Goal: Transaction & Acquisition: Download file/media

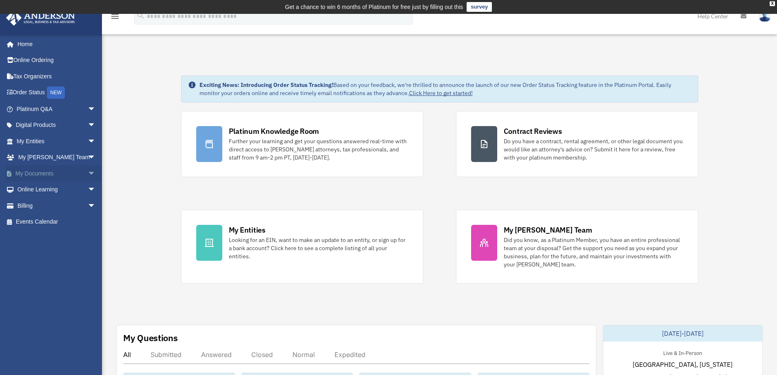
click at [88, 174] on span "arrow_drop_down" at bounding box center [96, 173] width 16 height 17
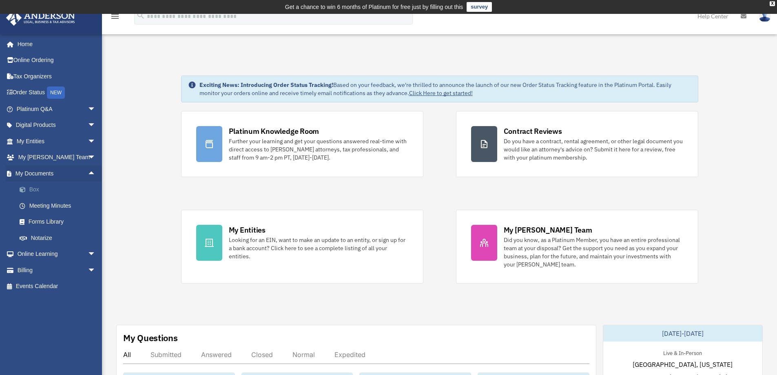
click at [36, 190] on link "Box" at bounding box center [59, 189] width 97 height 16
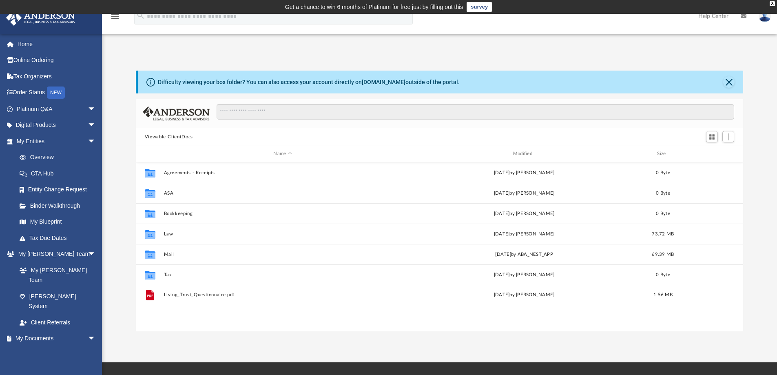
scroll to position [179, 601]
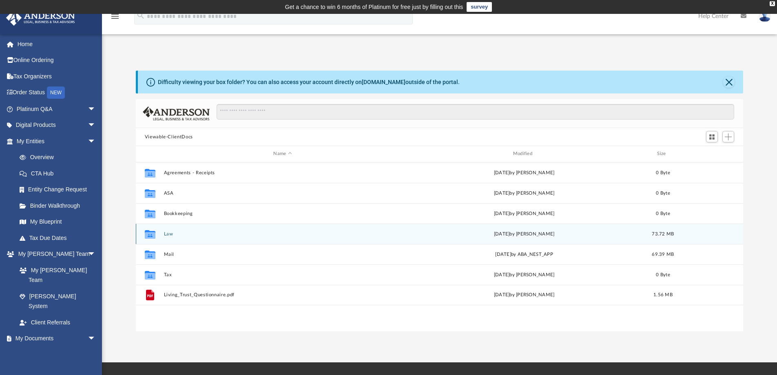
click at [169, 239] on div "Collaborated Folder Law Thu Sep 18 2025 by Mercy Solon 73.72 MB" at bounding box center [440, 233] width 608 height 20
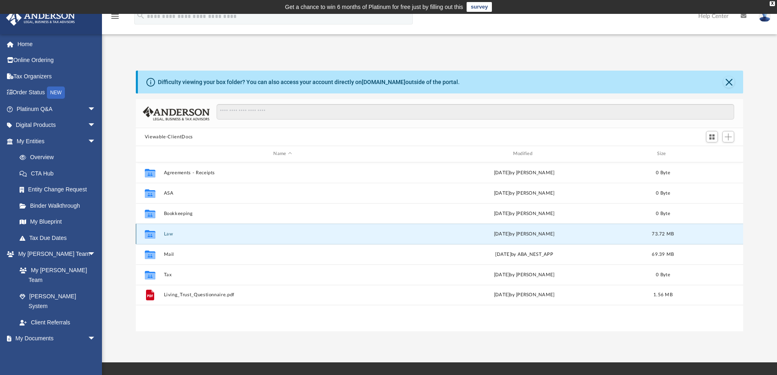
click at [169, 232] on button "Law" at bounding box center [283, 233] width 238 height 5
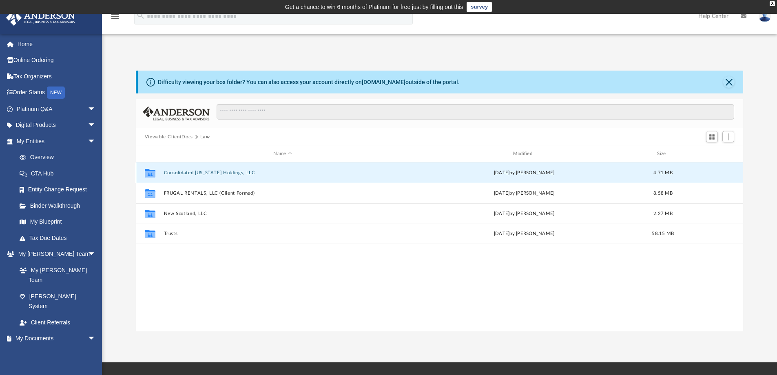
click at [176, 173] on button "Consolidated Wyoming Holdings, LLC" at bounding box center [283, 172] width 238 height 5
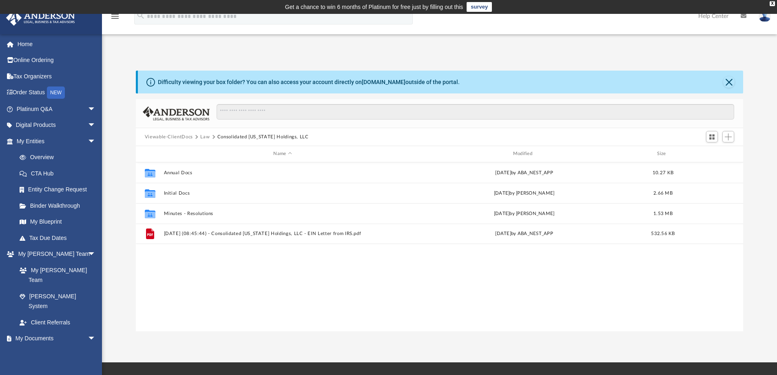
click at [203, 137] on button "Law" at bounding box center [204, 136] width 9 height 7
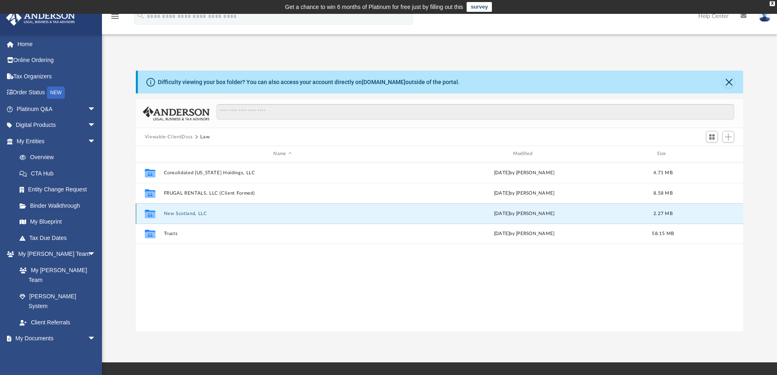
click at [189, 215] on button "New Scotland, LLC" at bounding box center [283, 213] width 238 height 5
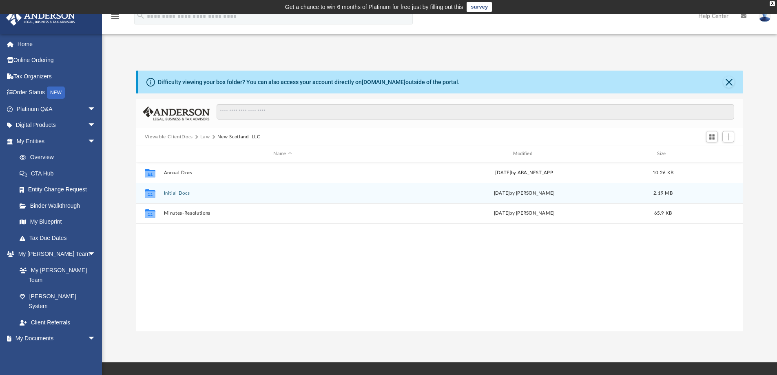
click at [177, 194] on button "Initial Docs" at bounding box center [283, 192] width 238 height 5
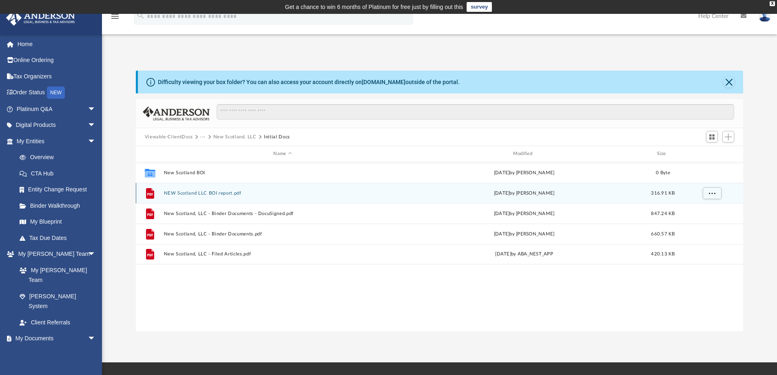
click at [150, 192] on icon "grid" at bounding box center [150, 193] width 8 height 11
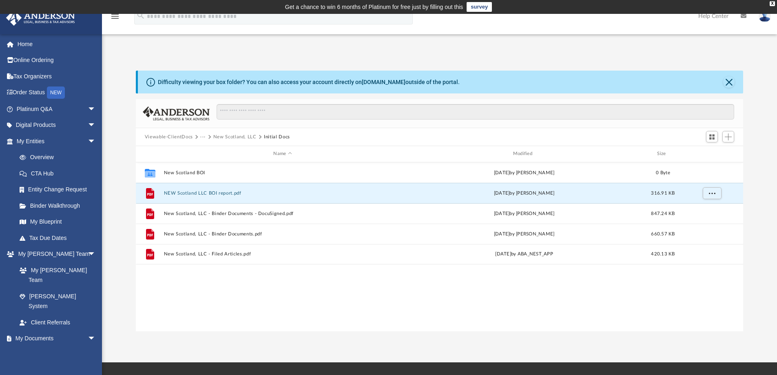
click at [227, 135] on button "New Scotland, LLC" at bounding box center [234, 136] width 43 height 7
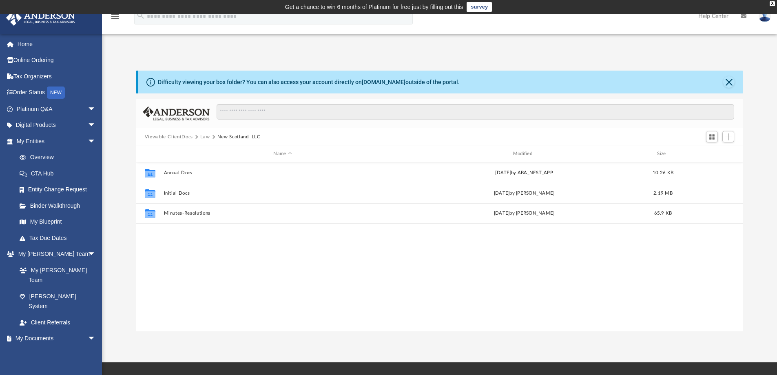
click at [204, 139] on button "Law" at bounding box center [204, 136] width 9 height 7
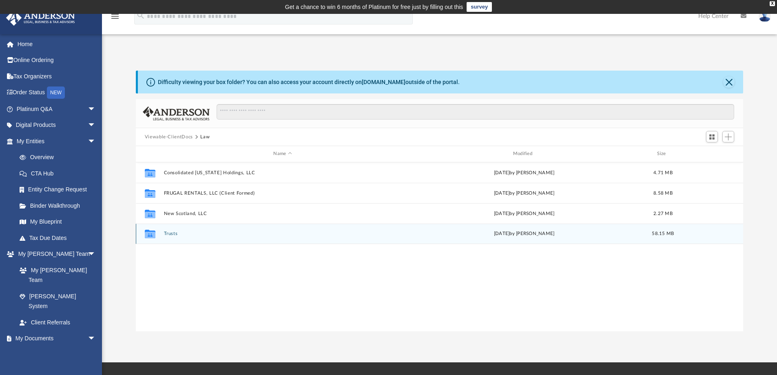
click at [172, 231] on button "Trusts" at bounding box center [283, 233] width 238 height 5
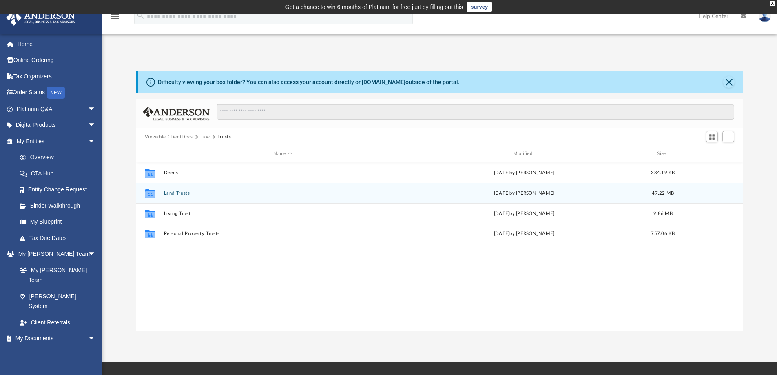
click at [174, 194] on button "Land Trusts" at bounding box center [283, 192] width 238 height 5
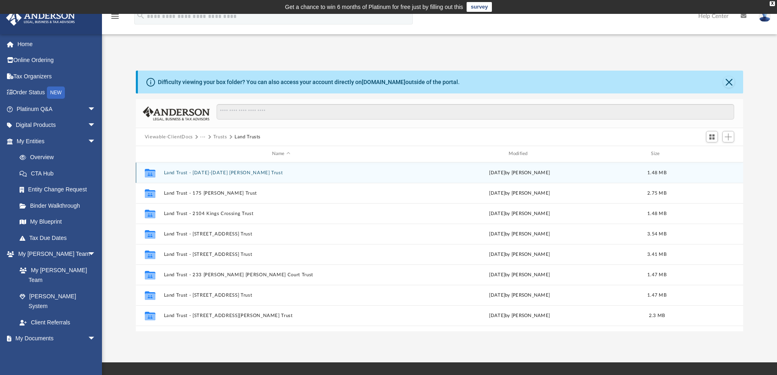
click at [248, 170] on button "Land Trust - 1038-1040 Herschell Trust" at bounding box center [281, 172] width 235 height 5
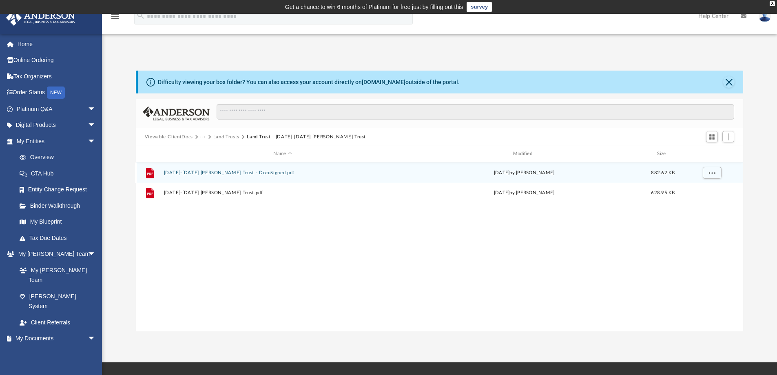
click at [225, 173] on button "1038-1040 Herschell Trust - DocuSigned.pdf" at bounding box center [283, 172] width 238 height 5
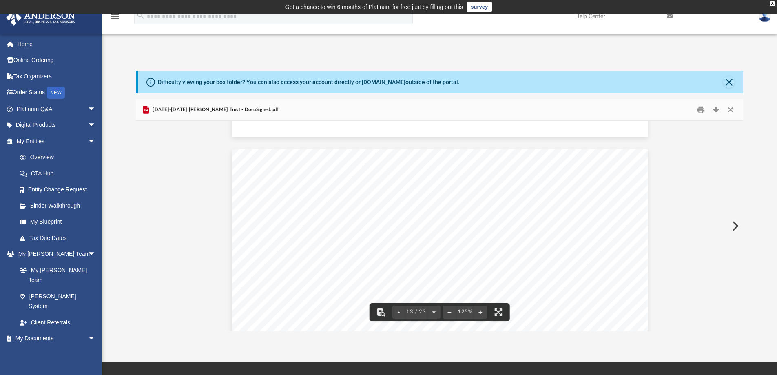
scroll to position [6604, 0]
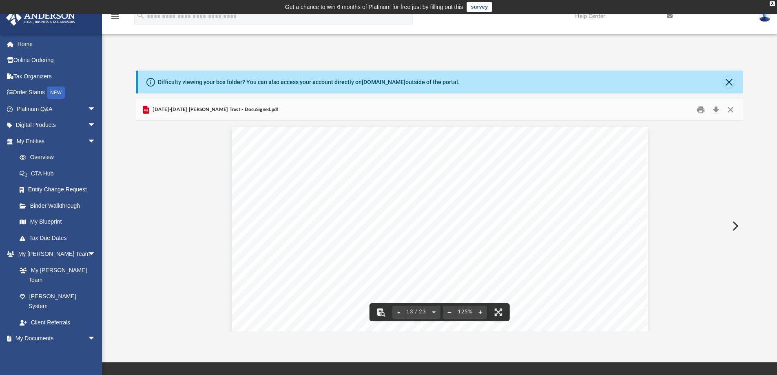
drag, startPoint x: 739, startPoint y: 231, endPoint x: 740, endPoint y: 152, distance: 78.7
click at [737, 154] on div "1038-1040 Herschell Trust Page 8 of 14 unless it shall be furnished with funds …" at bounding box center [440, 226] width 608 height 210
click at [743, 150] on div "1038-1040 Herschell Trust Page 8 of 14 unless it shall be furnished with funds …" at bounding box center [440, 226] width 608 height 210
click at [740, 146] on div at bounding box center [440, 146] width 608 height 1
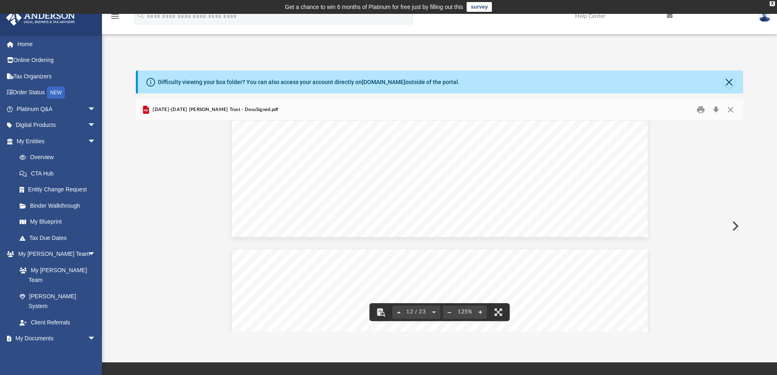
drag, startPoint x: 739, startPoint y: 230, endPoint x: 738, endPoint y: 146, distance: 83.6
click at [738, 147] on div "1038-1040 Herschell Trust Page 6 of 14 by email. The Beneficiary has/have the d…" at bounding box center [440, 226] width 608 height 210
click at [738, 146] on div at bounding box center [440, 146] width 608 height 1
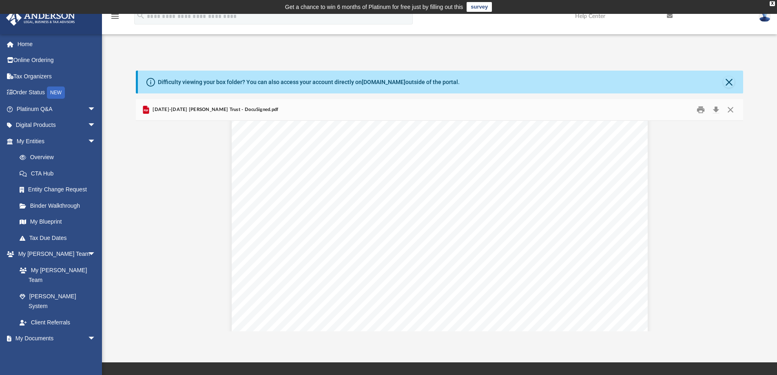
scroll to position [1682, 0]
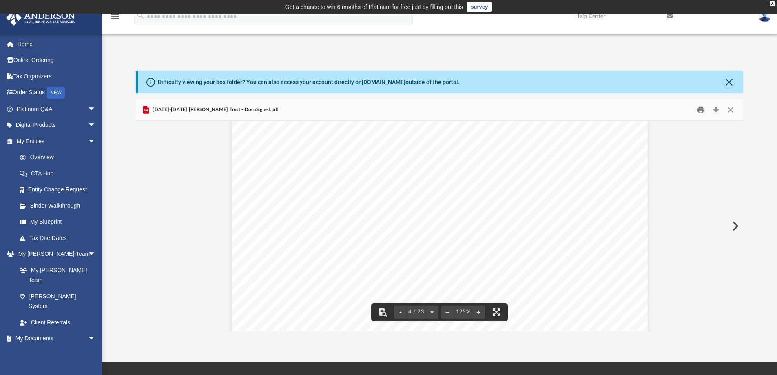
click at [699, 111] on button "Print" at bounding box center [700, 110] width 16 height 13
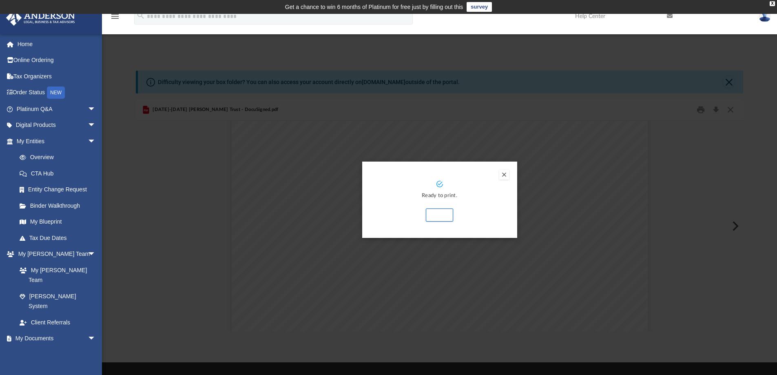
click at [504, 174] on button "Preview" at bounding box center [504, 175] width 10 height 10
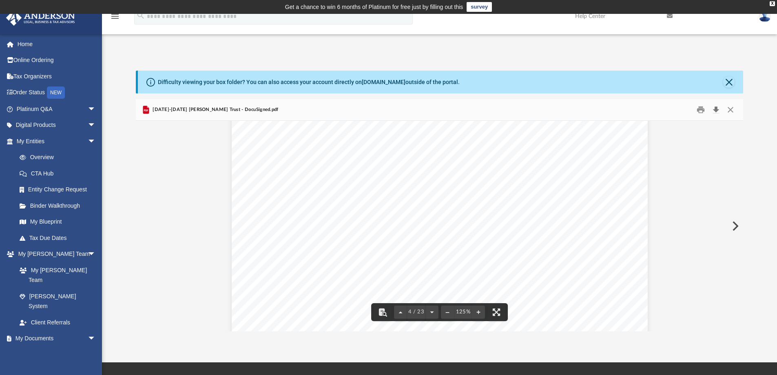
click at [717, 109] on button "Download" at bounding box center [715, 110] width 15 height 13
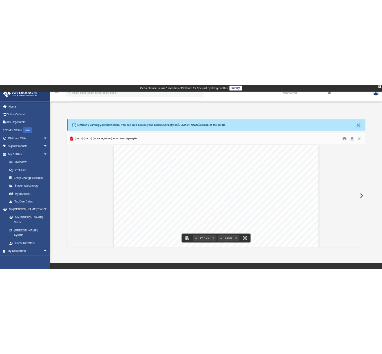
scroll to position [10152, 0]
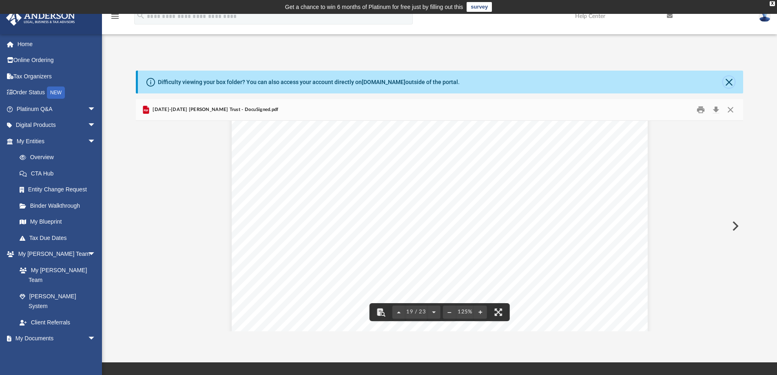
click at [730, 81] on button "Close" at bounding box center [728, 81] width 11 height 11
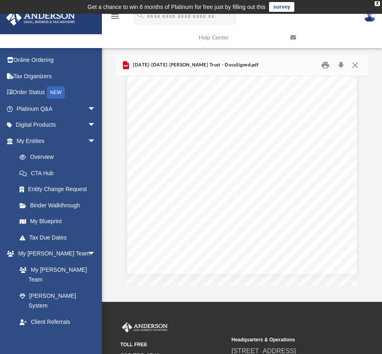
scroll to position [5567, 0]
